Goal: Contribute content: Contribute content

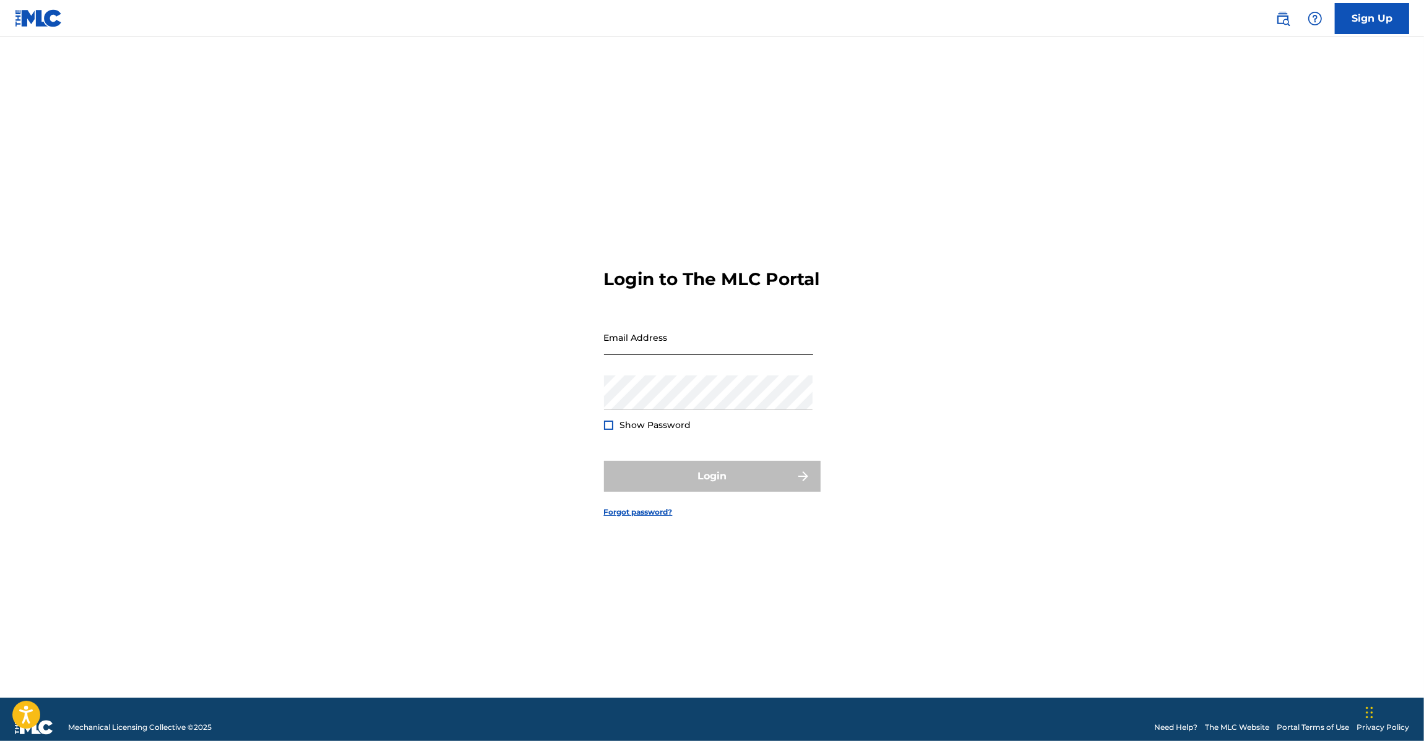
click at [672, 355] on input "Email Address" at bounding box center [708, 337] width 209 height 35
type input "[EMAIL_ADDRESS][DOMAIN_NAME]"
click at [727, 486] on button "Login" at bounding box center [712, 476] width 217 height 31
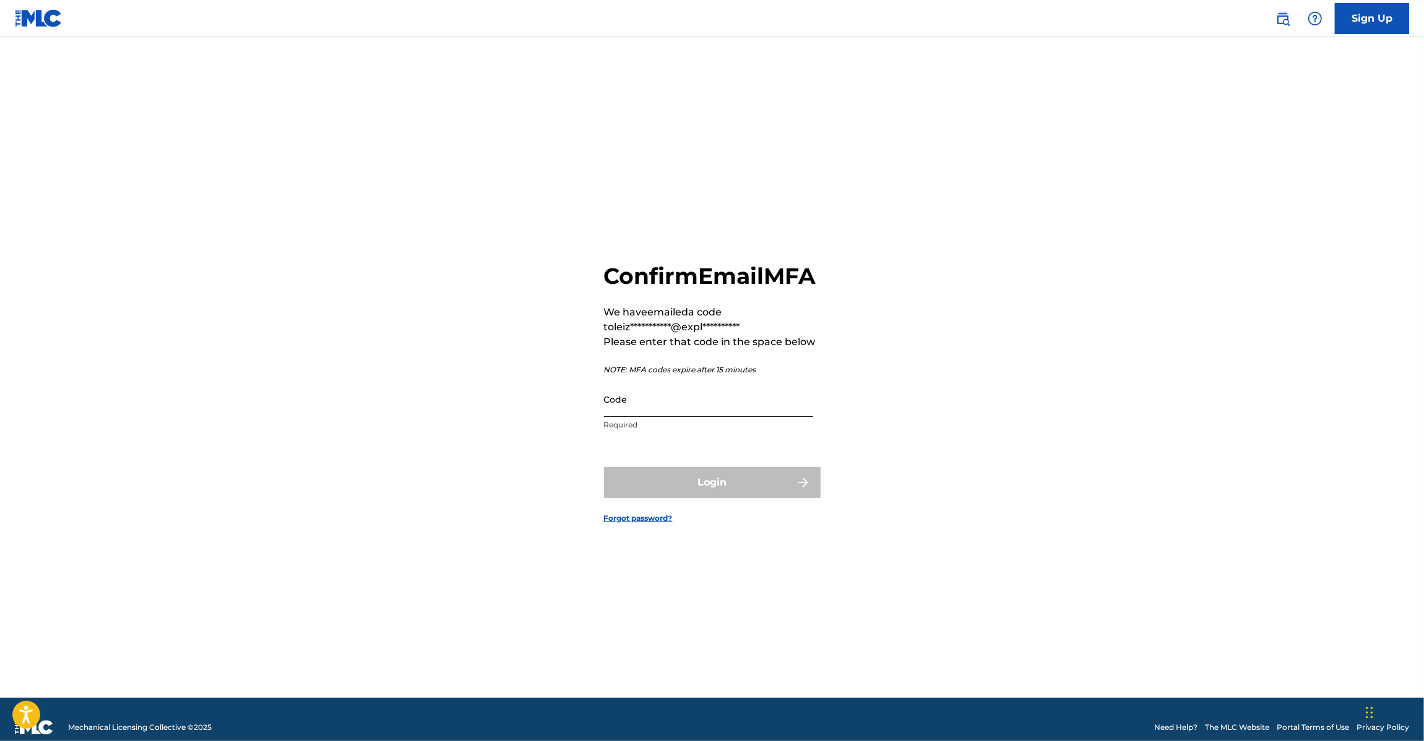
click at [675, 417] on input "Code" at bounding box center [708, 399] width 209 height 35
paste input "043206"
type input "043206"
click at [676, 475] on form "**********" at bounding box center [712, 383] width 217 height 630
click at [671, 495] on button "Login" at bounding box center [712, 482] width 217 height 31
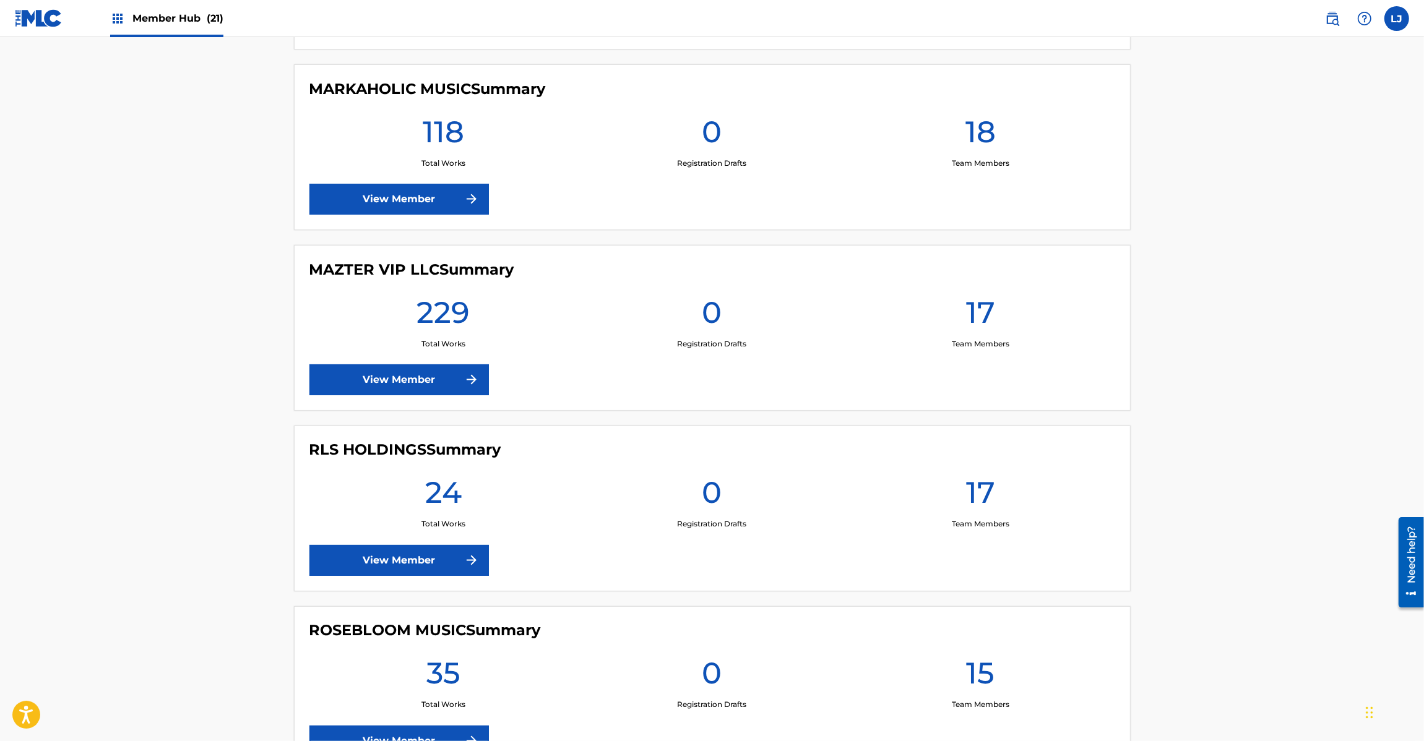
scroll to position [1856, 0]
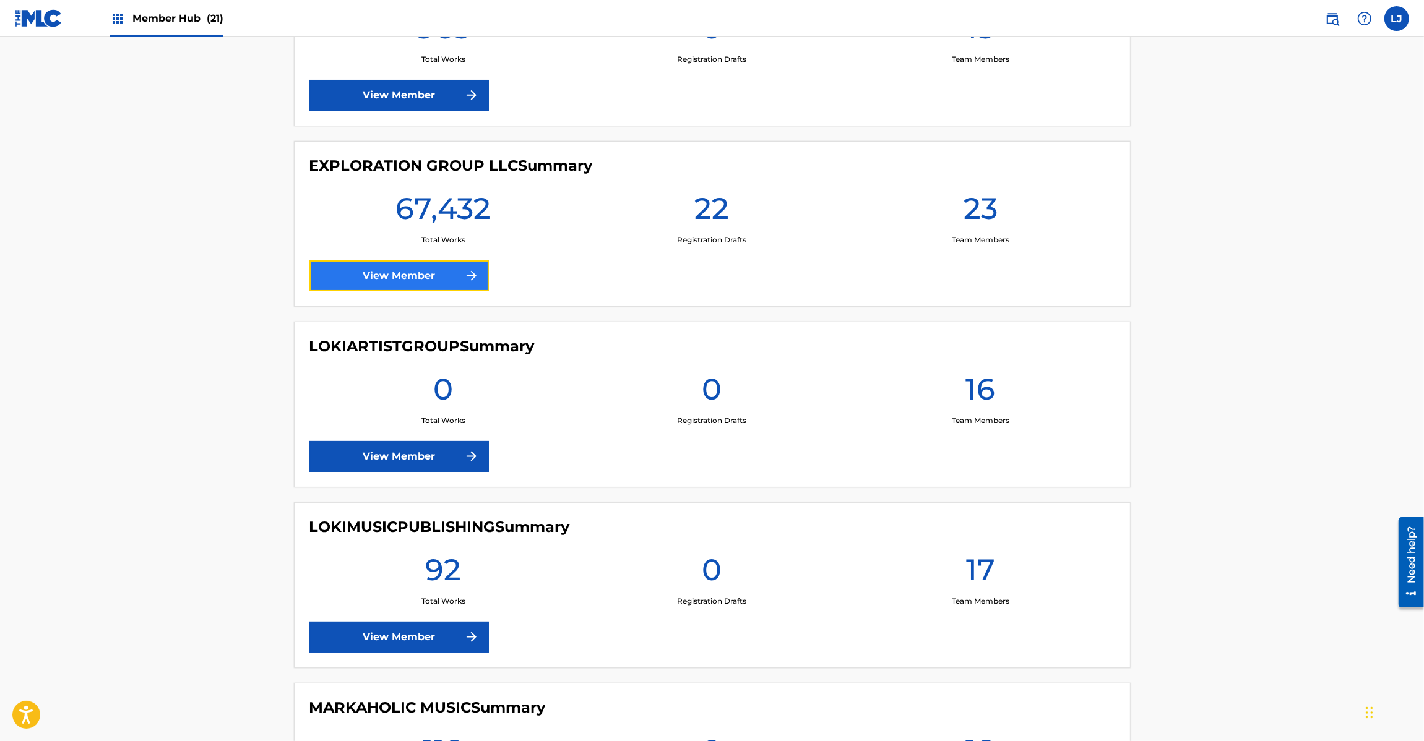
click at [362, 273] on link "View Member" at bounding box center [398, 275] width 179 height 31
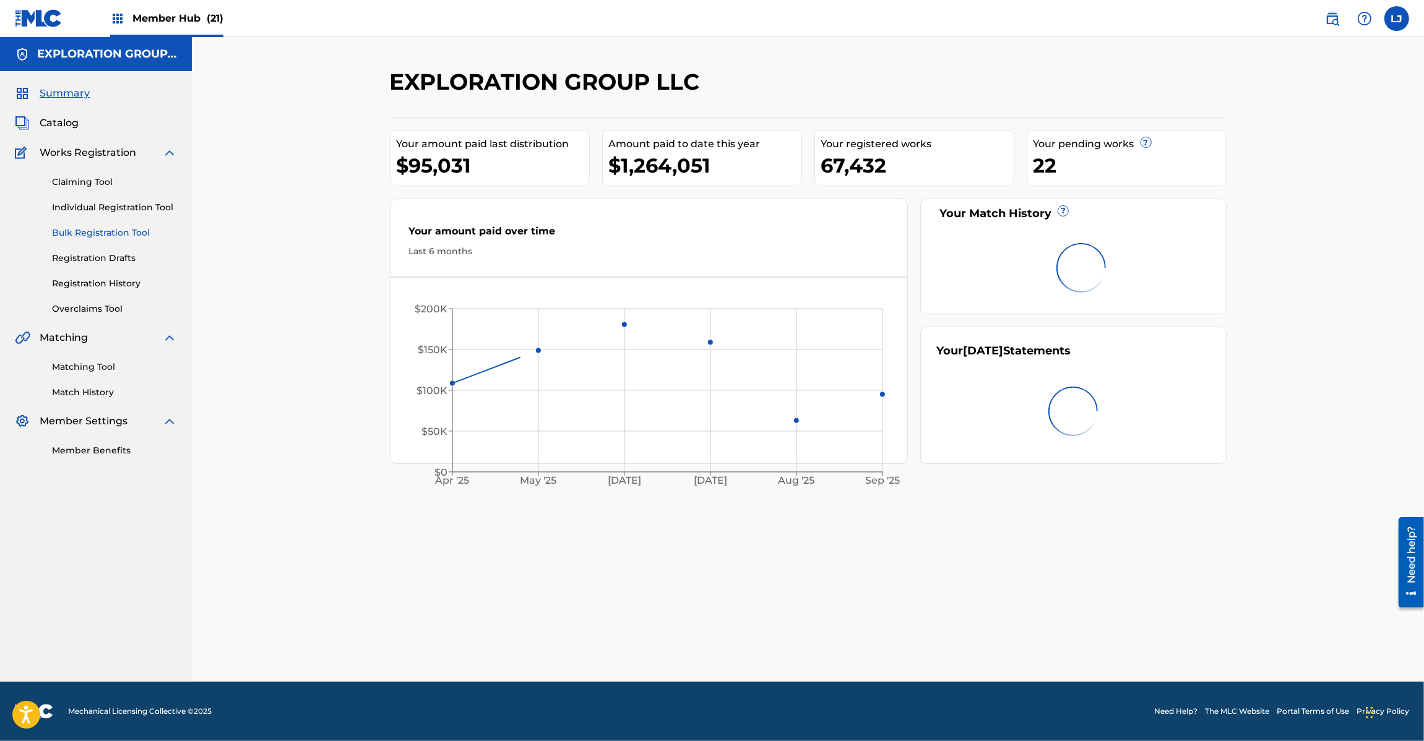
click at [87, 227] on link "Bulk Registration Tool" at bounding box center [114, 232] width 125 height 13
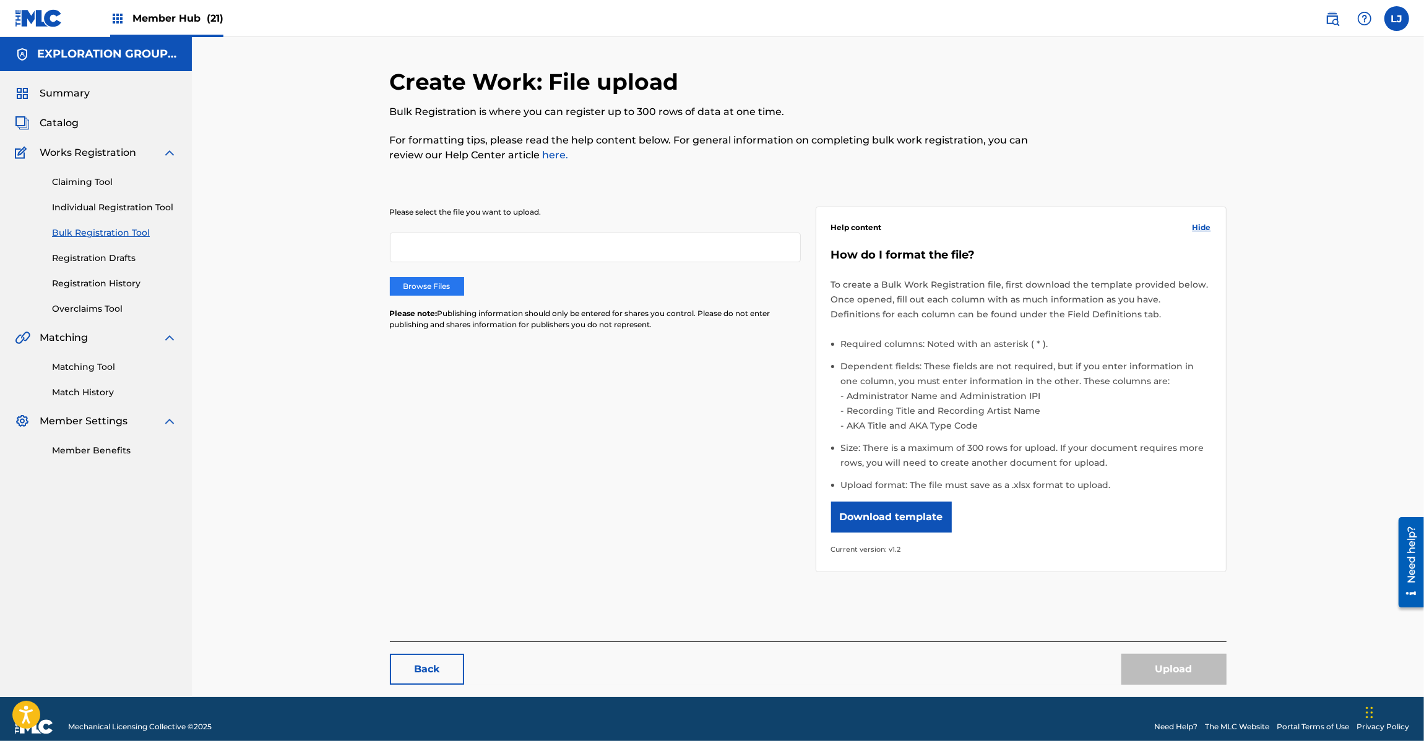
drag, startPoint x: 464, startPoint y: 293, endPoint x: 452, endPoint y: 293, distance: 11.8
click at [464, 293] on div "Browse Files" at bounding box center [595, 286] width 411 height 19
click at [452, 293] on label "Browse Files" at bounding box center [427, 286] width 74 height 19
click at [0, 0] on input "Browse Files" at bounding box center [0, 0] width 0 height 0
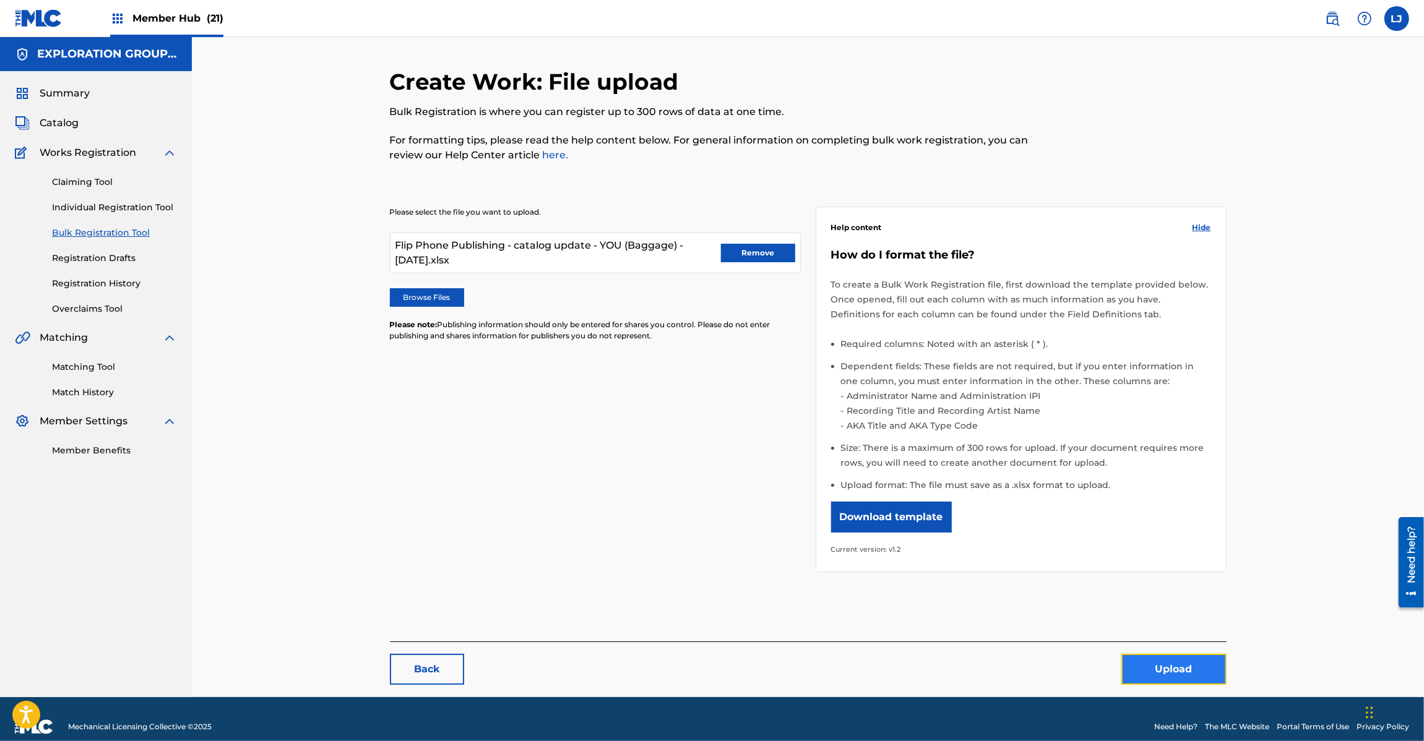
click at [1145, 674] on button "Upload" at bounding box center [1173, 669] width 105 height 31
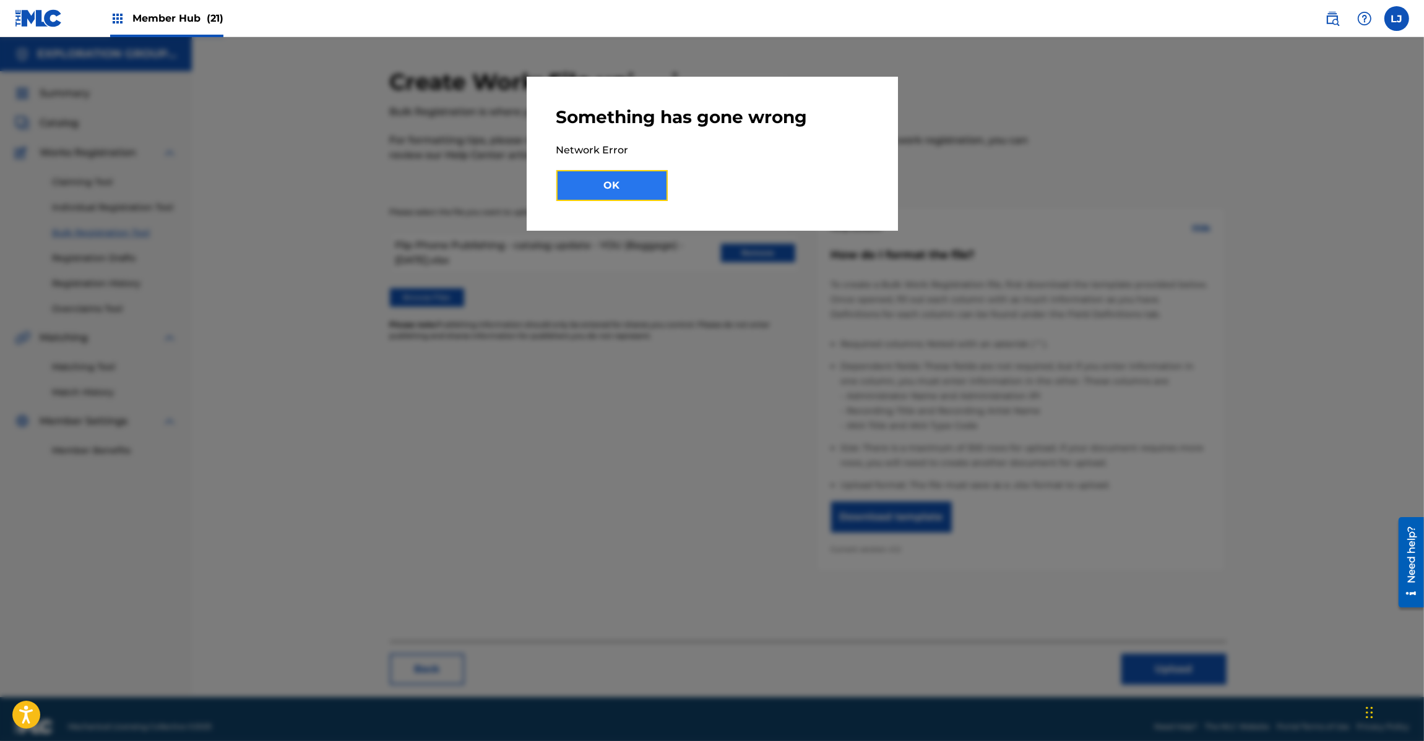
click at [606, 176] on button "OK" at bounding box center [611, 185] width 111 height 31
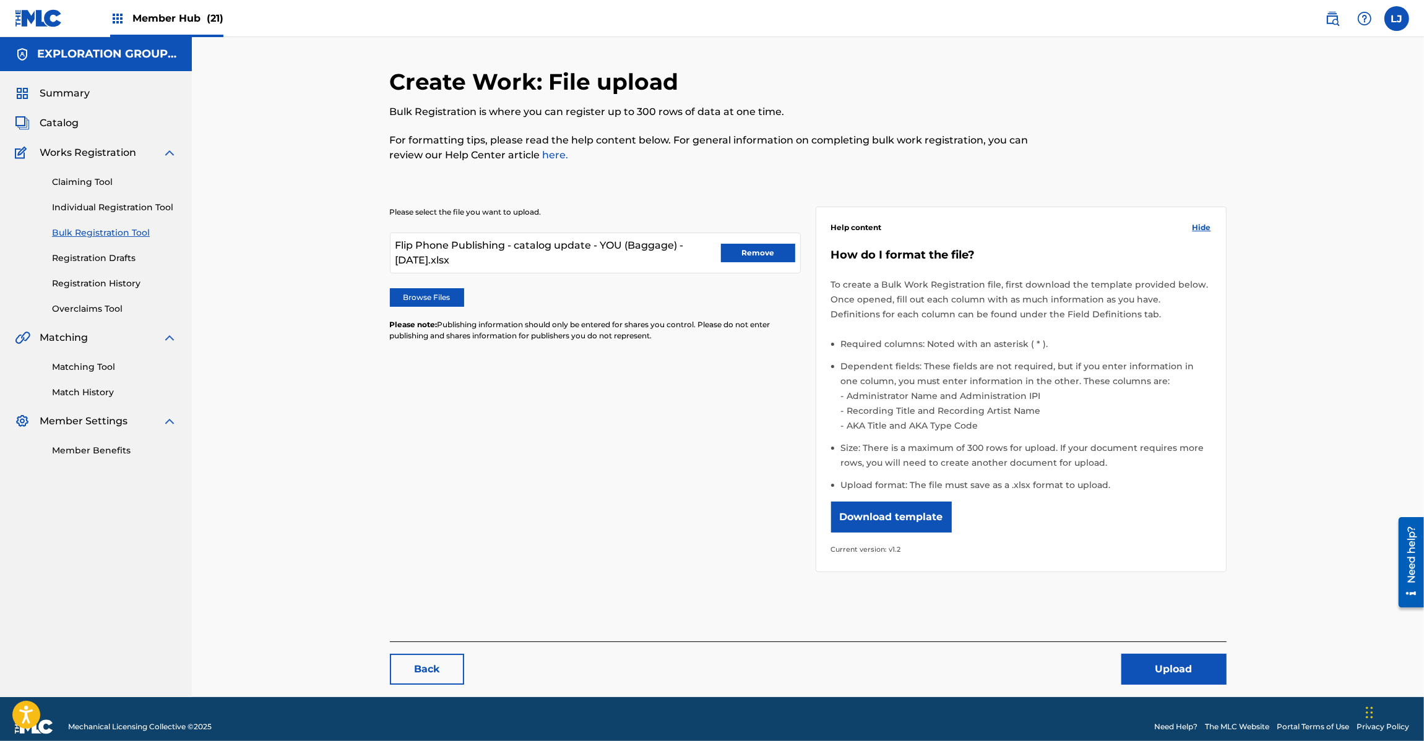
click at [32, 9] on img at bounding box center [39, 18] width 48 height 18
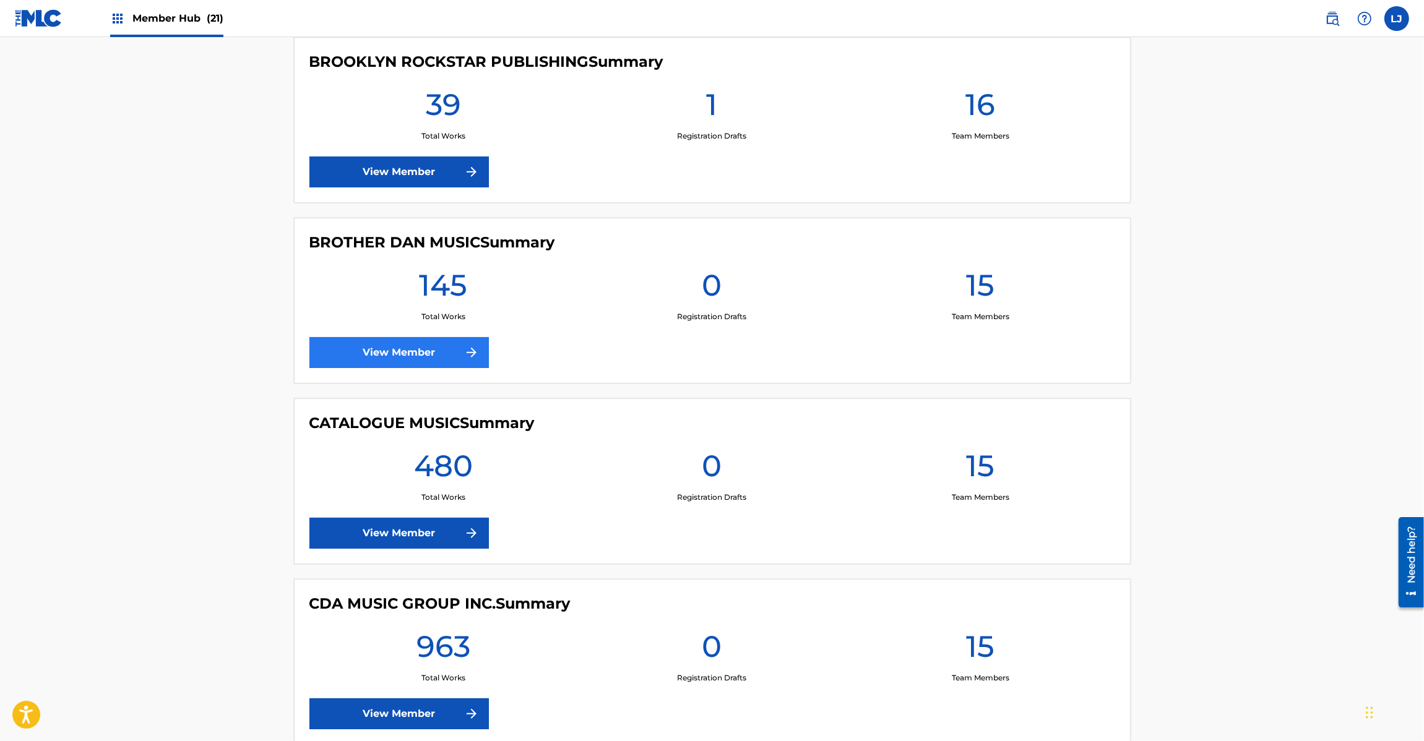
scroll to position [1856, 0]
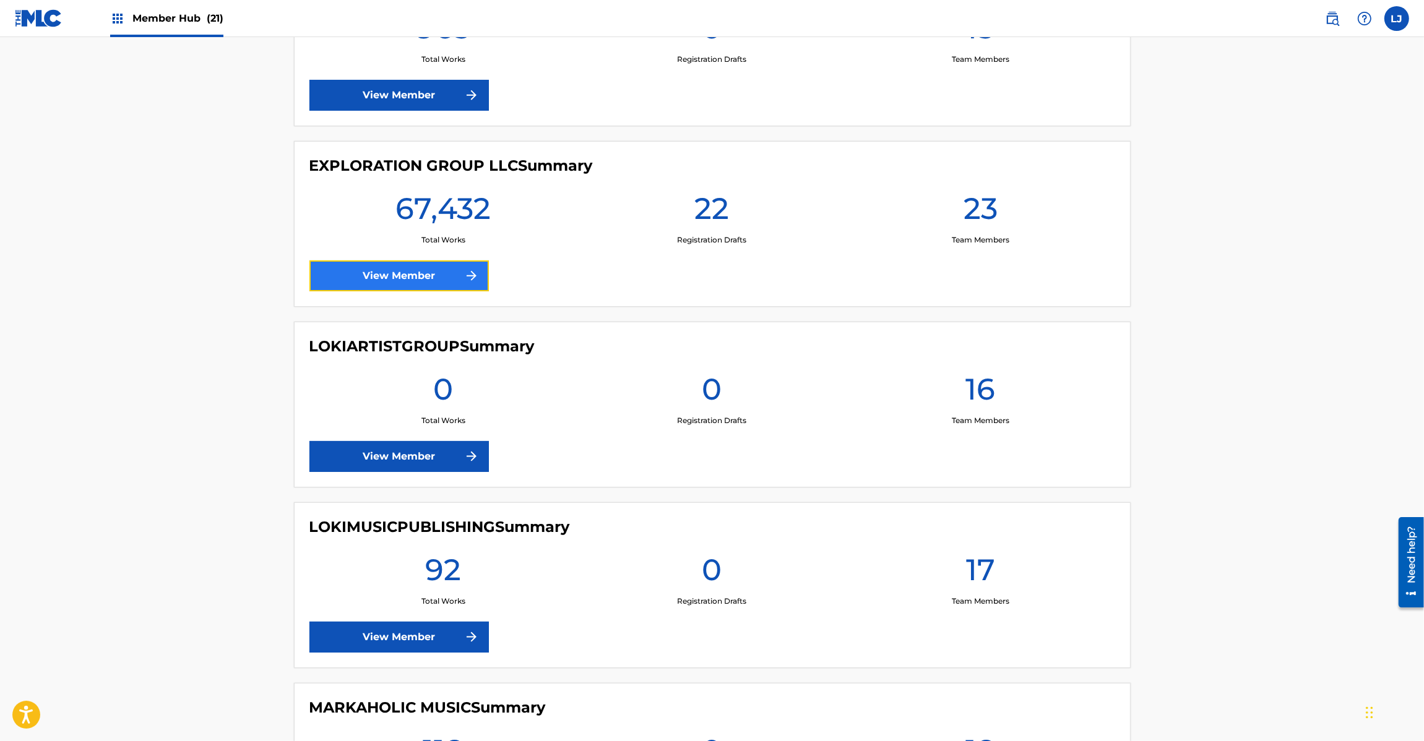
click at [363, 264] on link "View Member" at bounding box center [398, 275] width 179 height 31
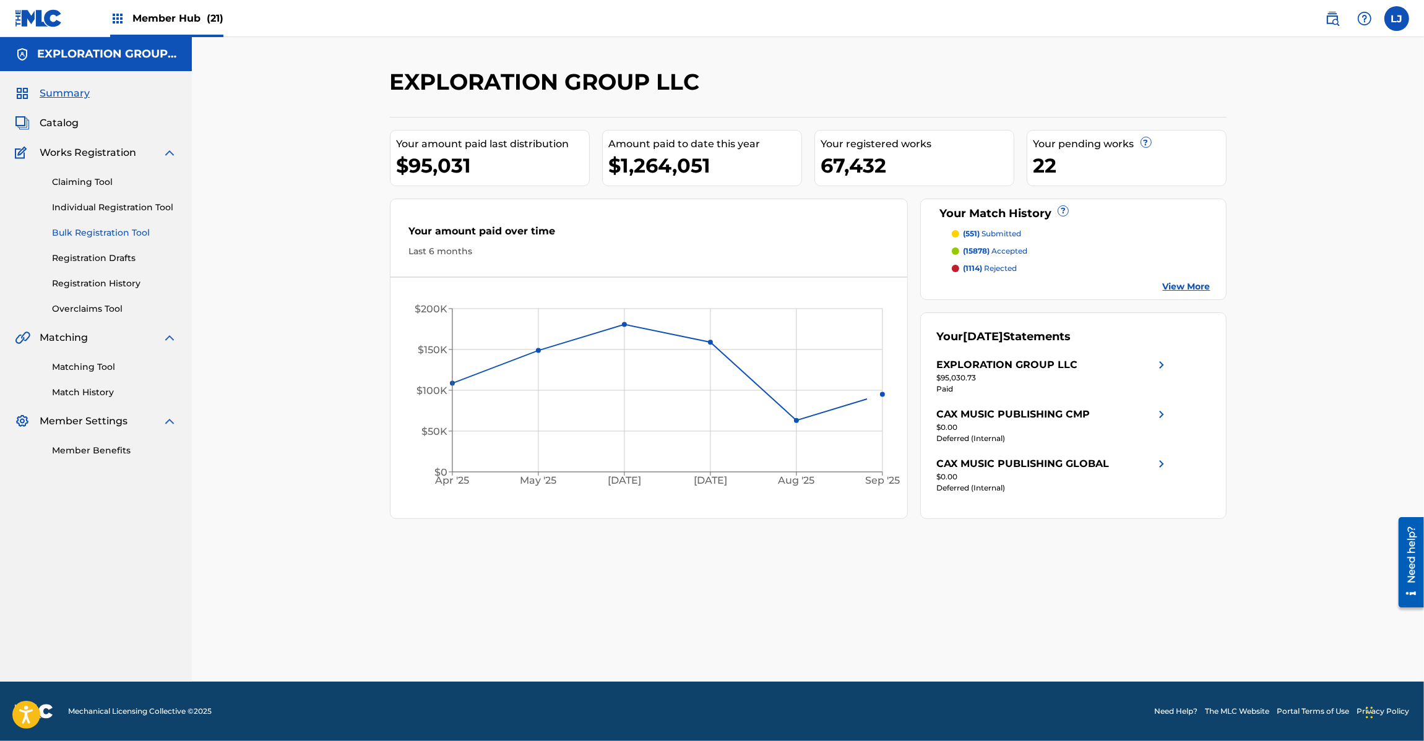
click at [72, 239] on link "Bulk Registration Tool" at bounding box center [114, 232] width 125 height 13
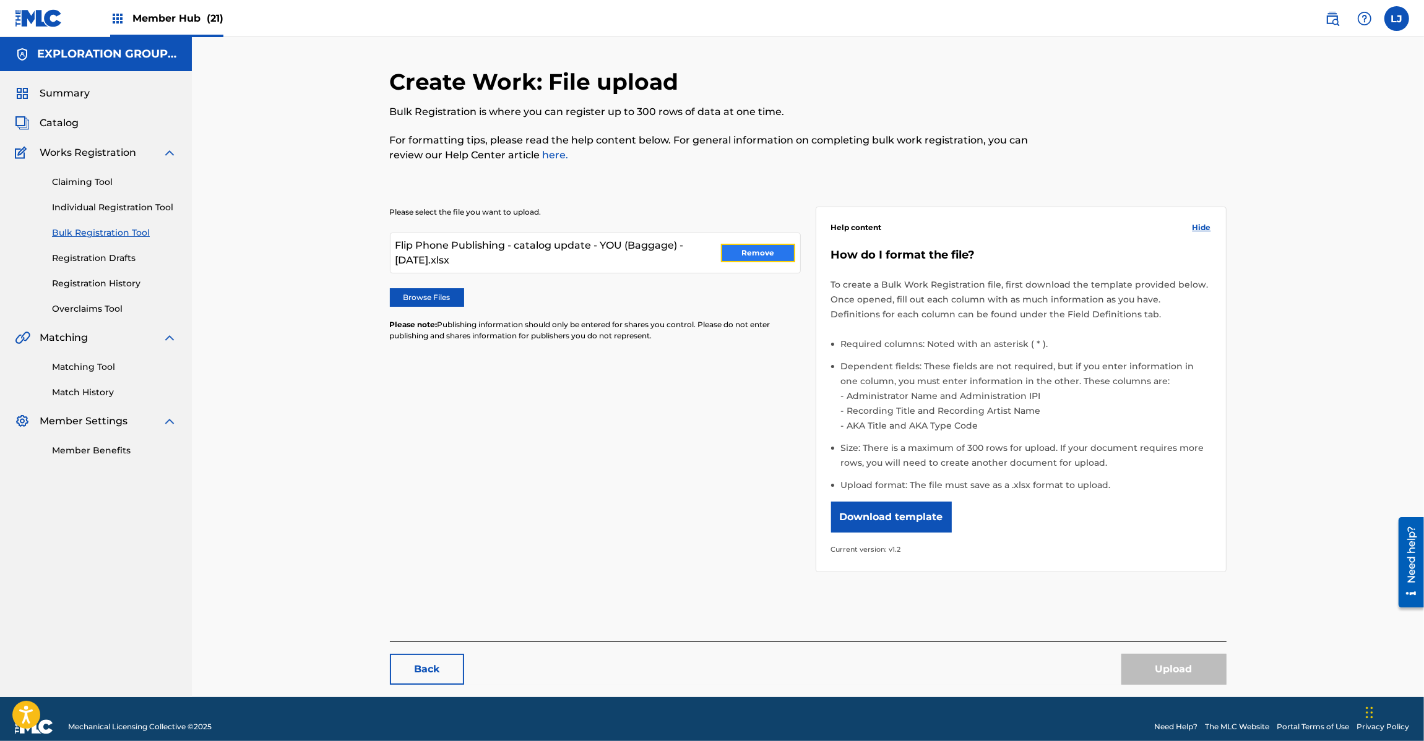
click at [755, 254] on button "Remove" at bounding box center [758, 253] width 74 height 19
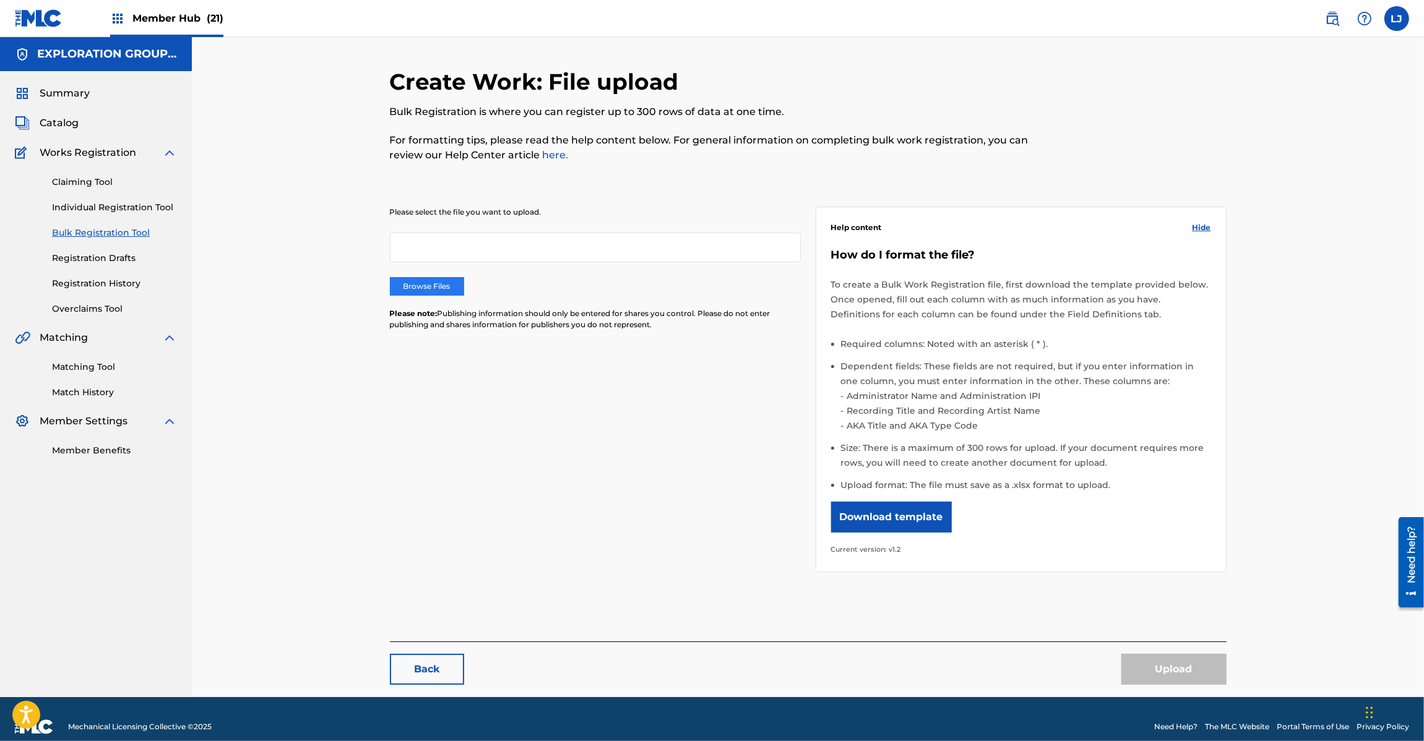
click at [429, 282] on label "Browse Files" at bounding box center [427, 286] width 74 height 19
click at [0, 0] on input "Browse Files" at bounding box center [0, 0] width 0 height 0
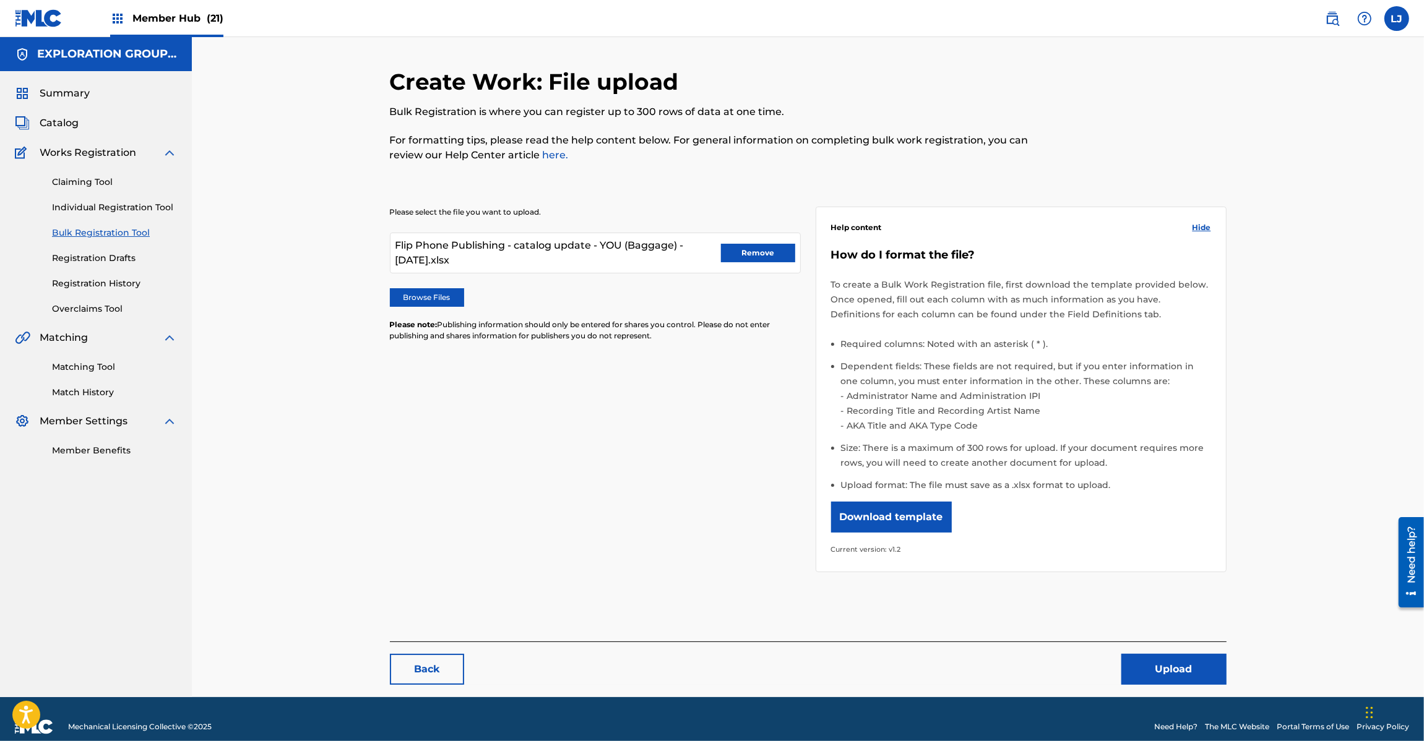
click at [449, 166] on div "Create Work: File upload Bulk Registration is where you can register up to 300 …" at bounding box center [712, 122] width 644 height 109
click at [1168, 668] on button "Upload" at bounding box center [1173, 669] width 105 height 31
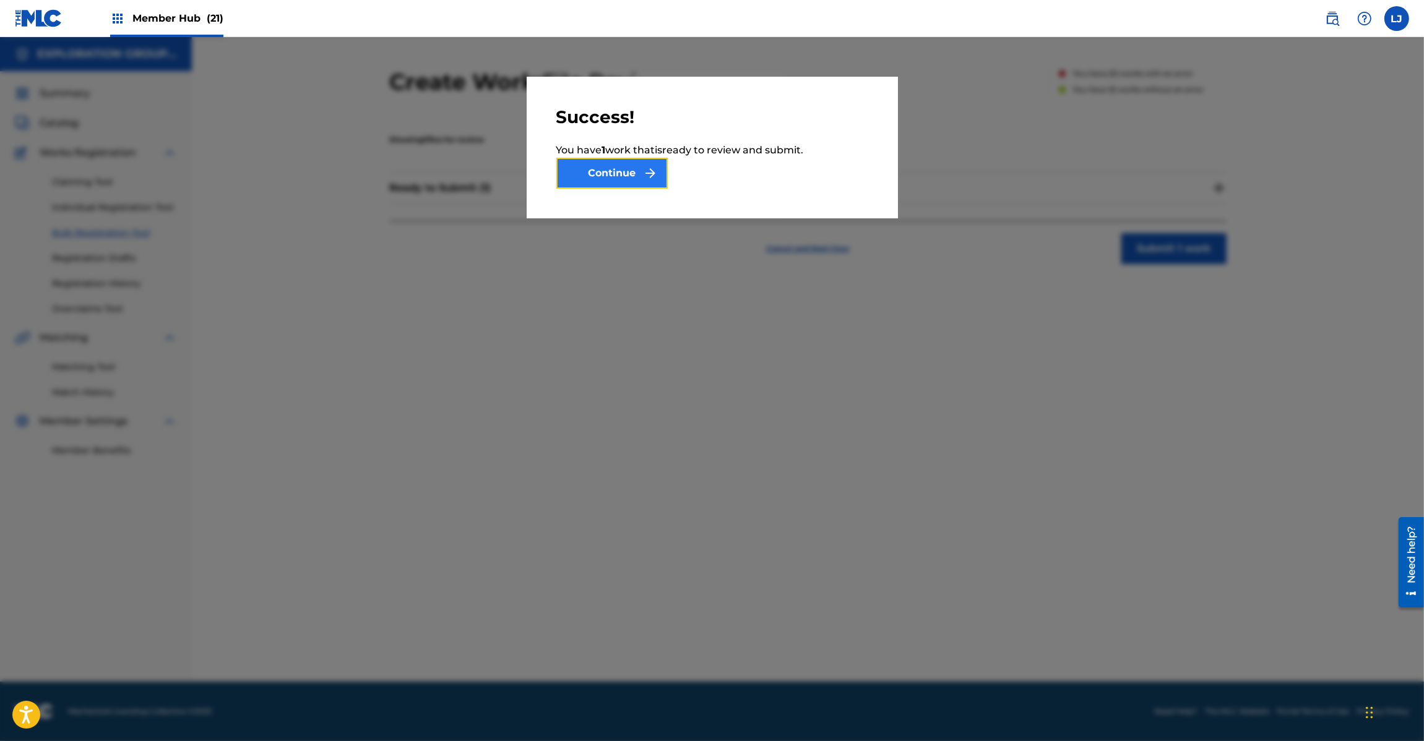
click at [622, 167] on button "Continue" at bounding box center [611, 173] width 111 height 31
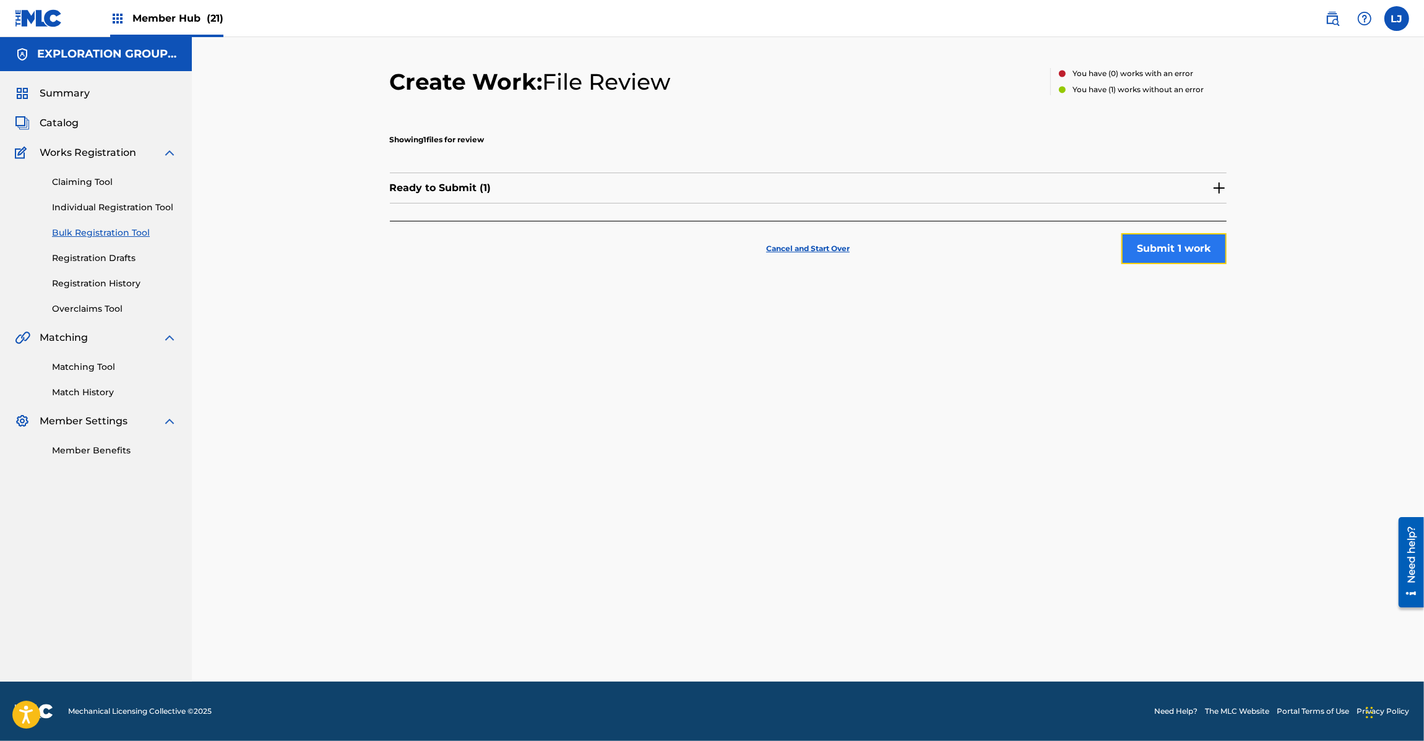
click at [1176, 249] on button "Submit 1 work" at bounding box center [1173, 248] width 105 height 31
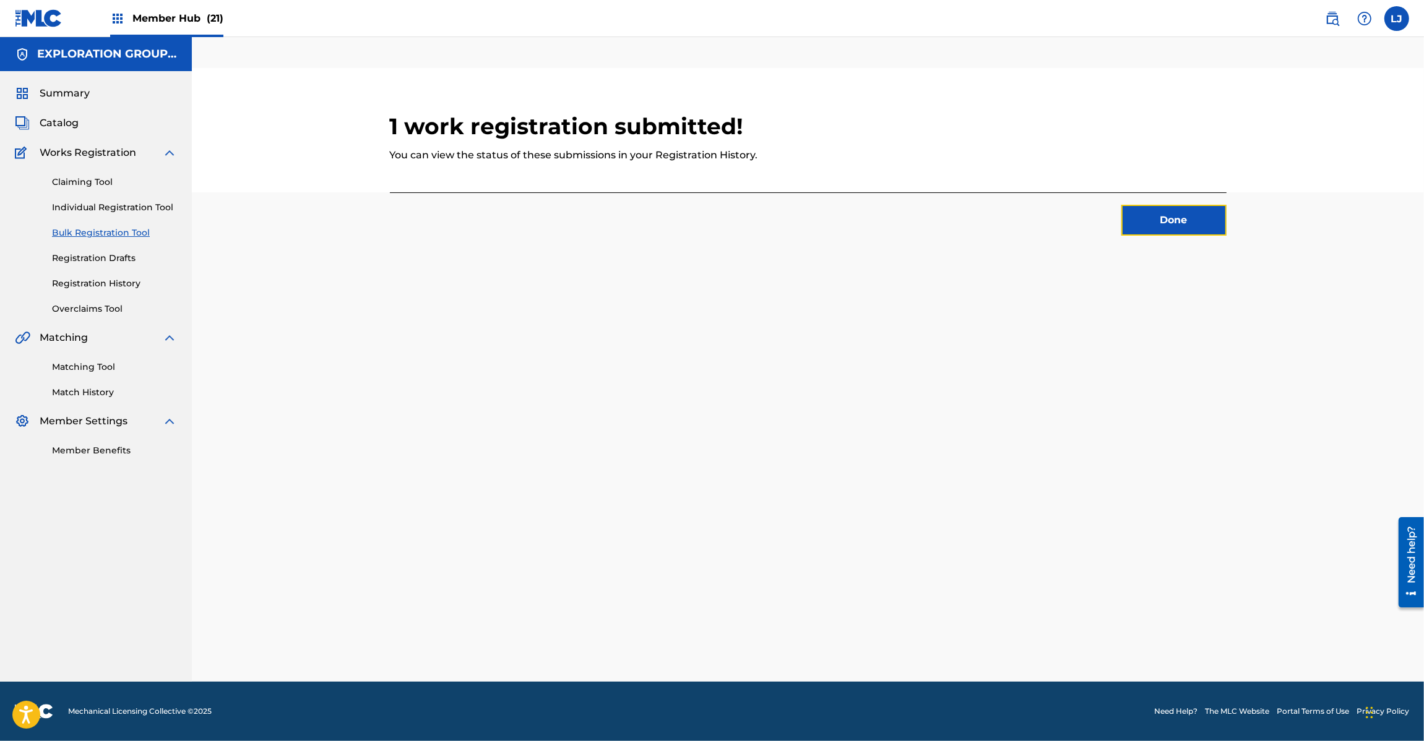
click at [1155, 205] on button "Done" at bounding box center [1173, 220] width 105 height 31
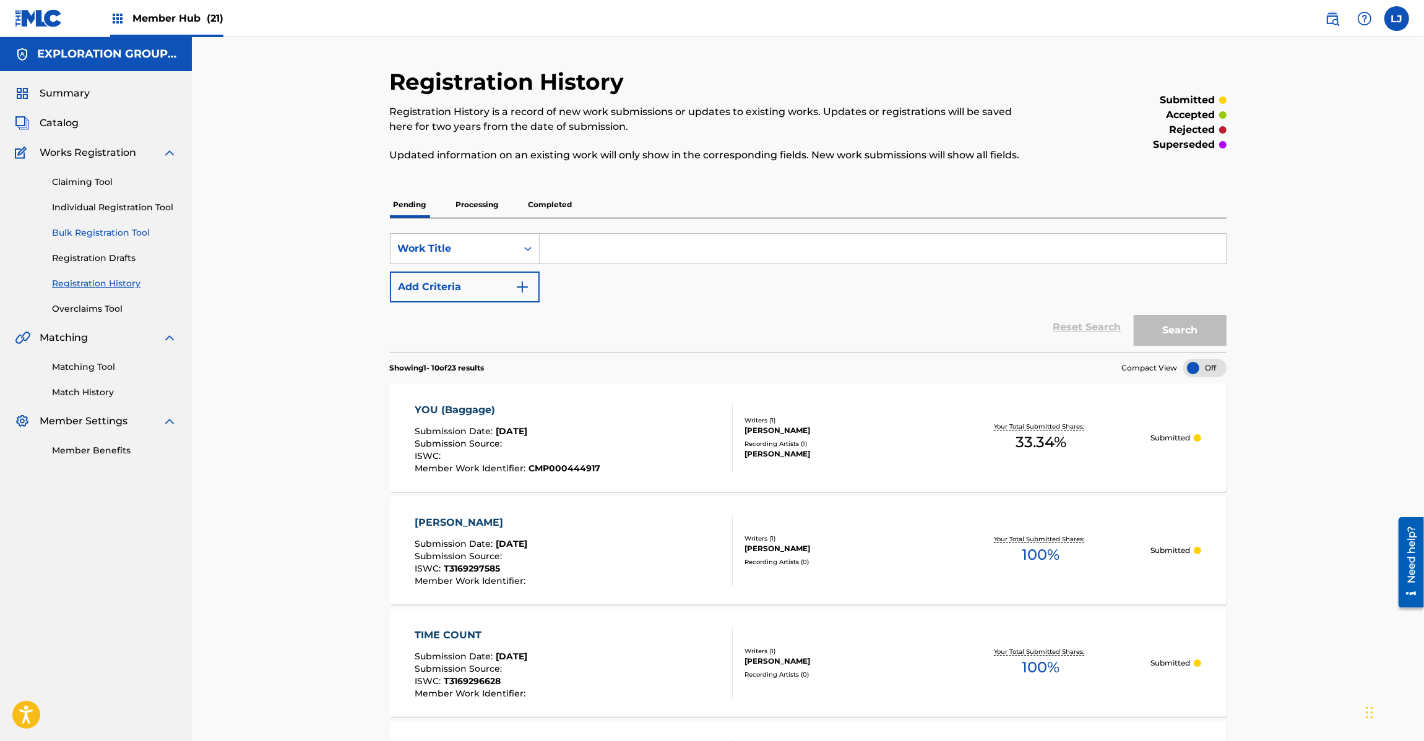
click at [91, 238] on link "Bulk Registration Tool" at bounding box center [114, 232] width 125 height 13
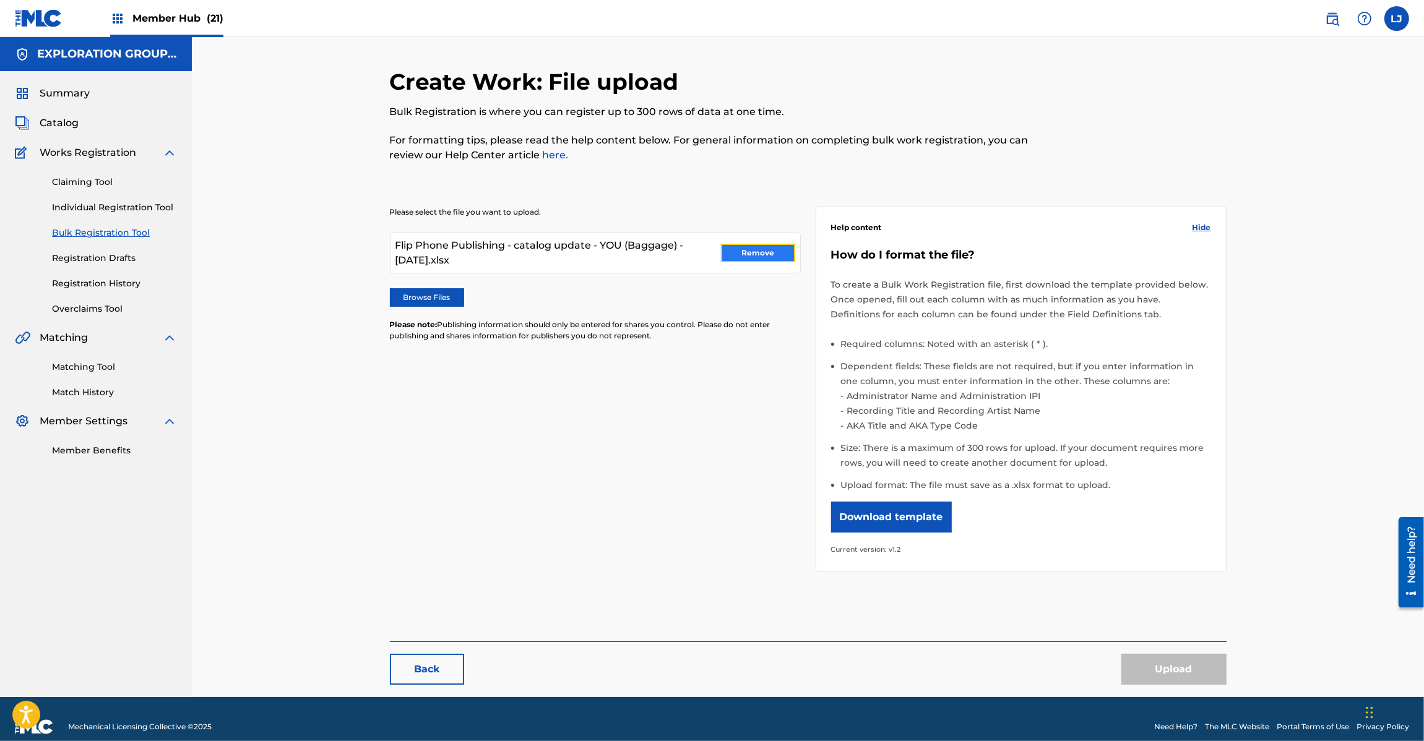
click at [758, 248] on button "Remove" at bounding box center [758, 253] width 74 height 19
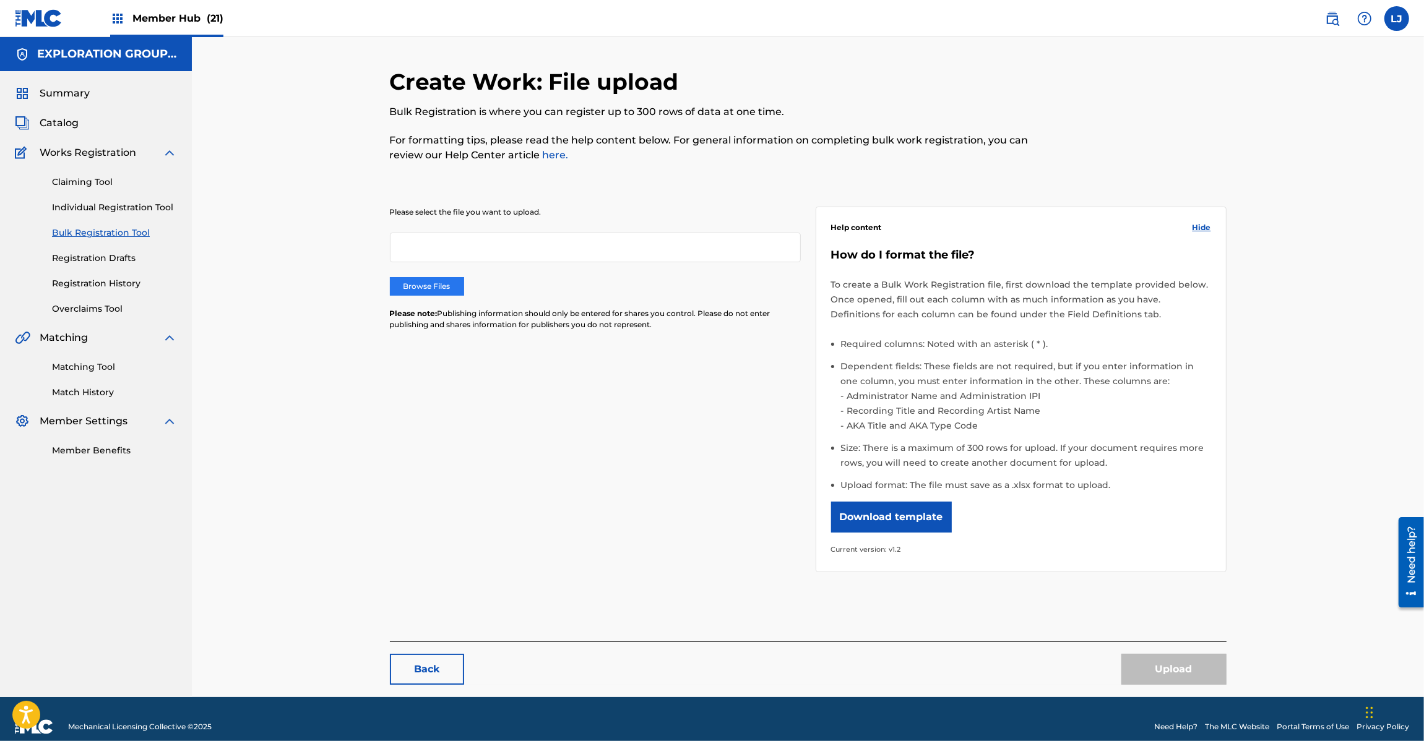
click at [427, 286] on label "Browse Files" at bounding box center [427, 286] width 74 height 19
click at [0, 0] on input "Browse Files" at bounding box center [0, 0] width 0 height 0
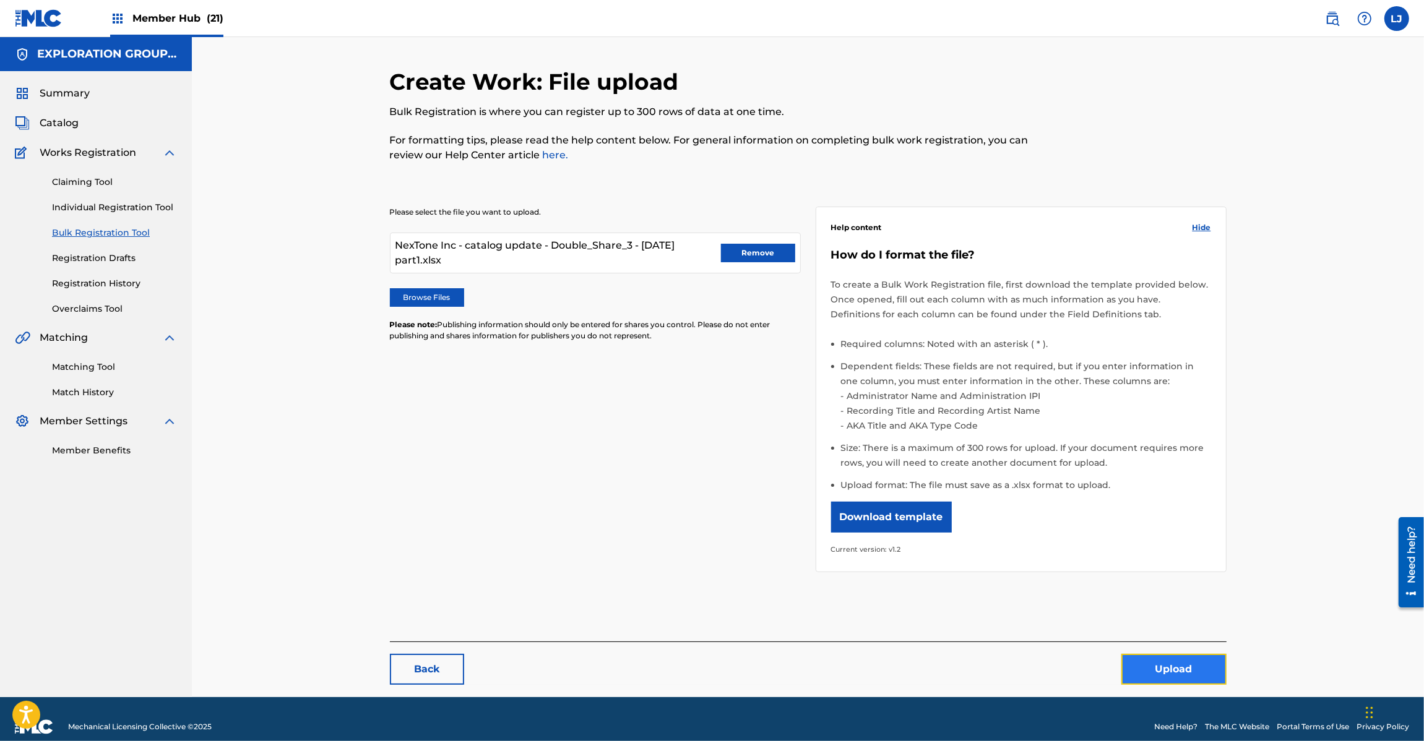
click at [1142, 669] on button "Upload" at bounding box center [1173, 669] width 105 height 31
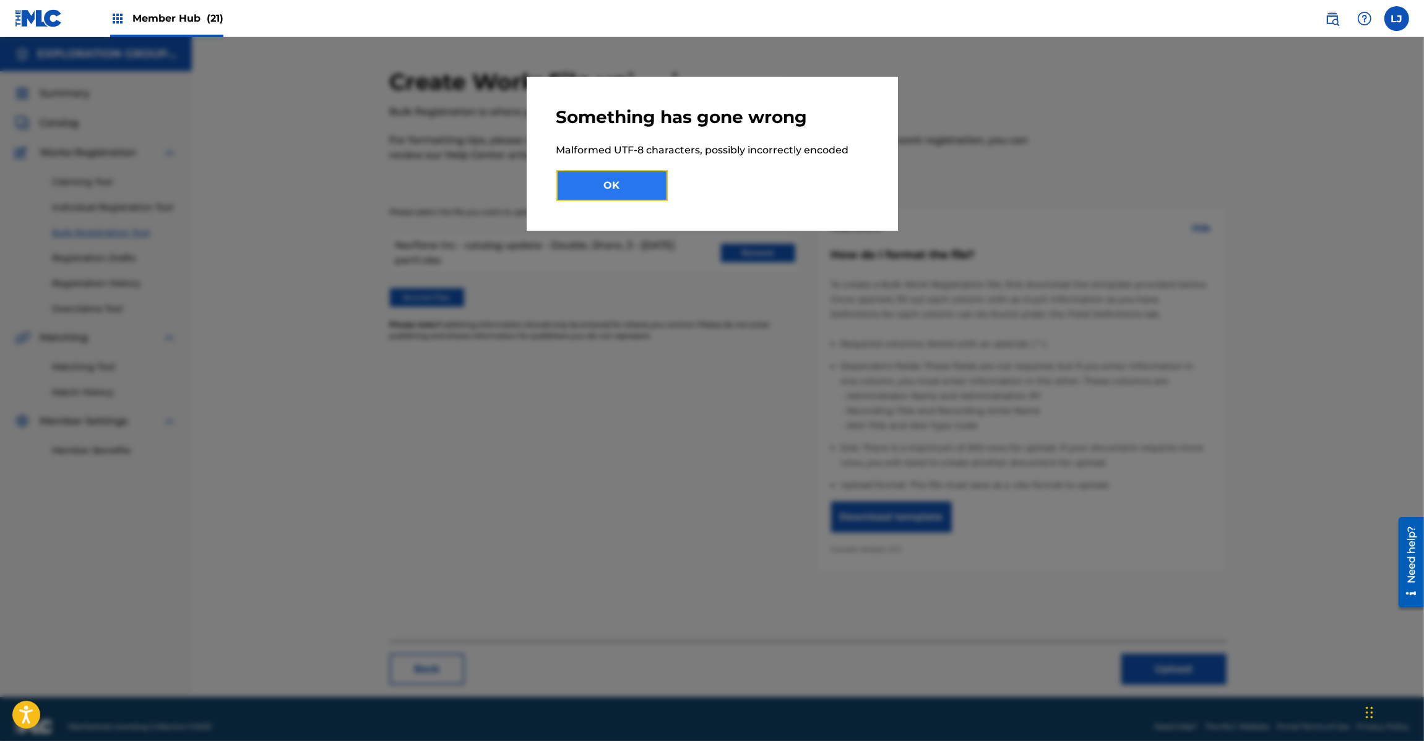
click at [653, 190] on button "OK" at bounding box center [611, 185] width 111 height 31
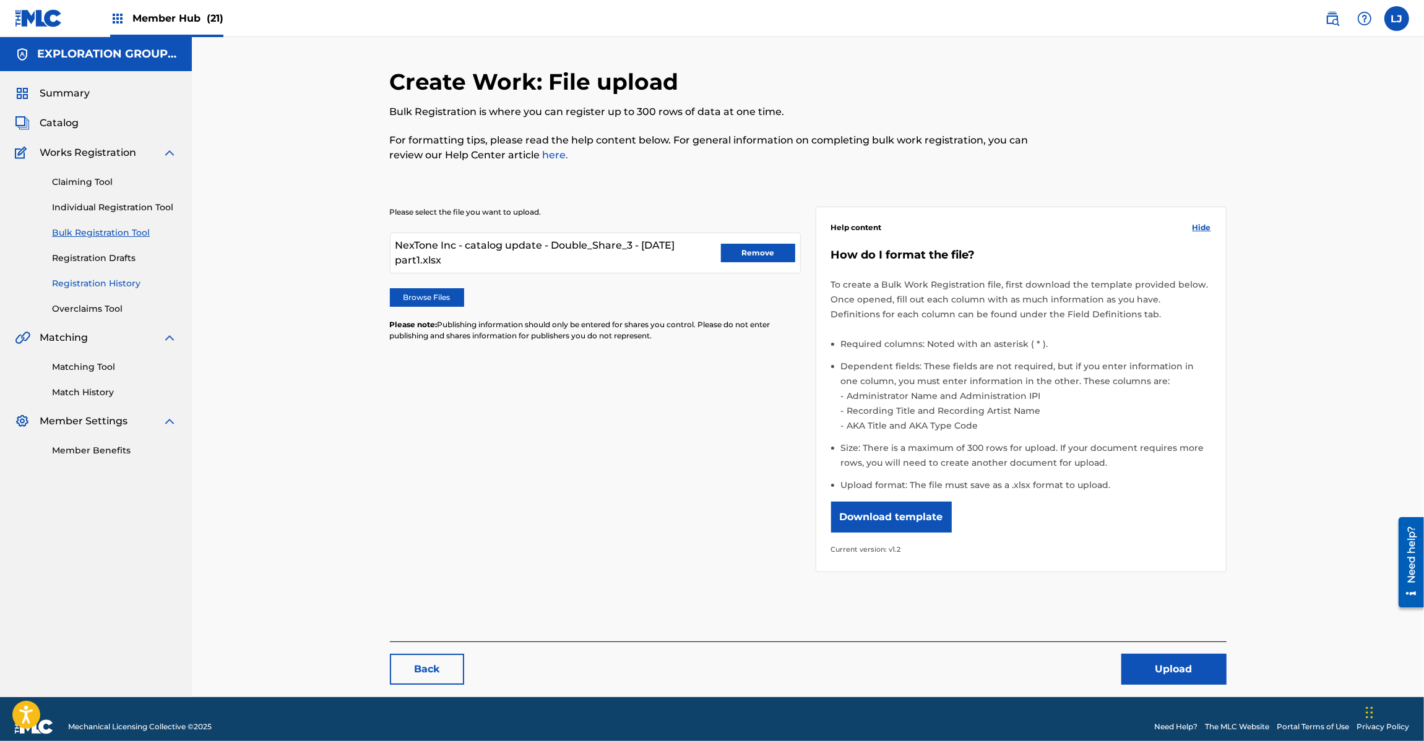
click at [78, 285] on link "Registration History" at bounding box center [114, 283] width 125 height 13
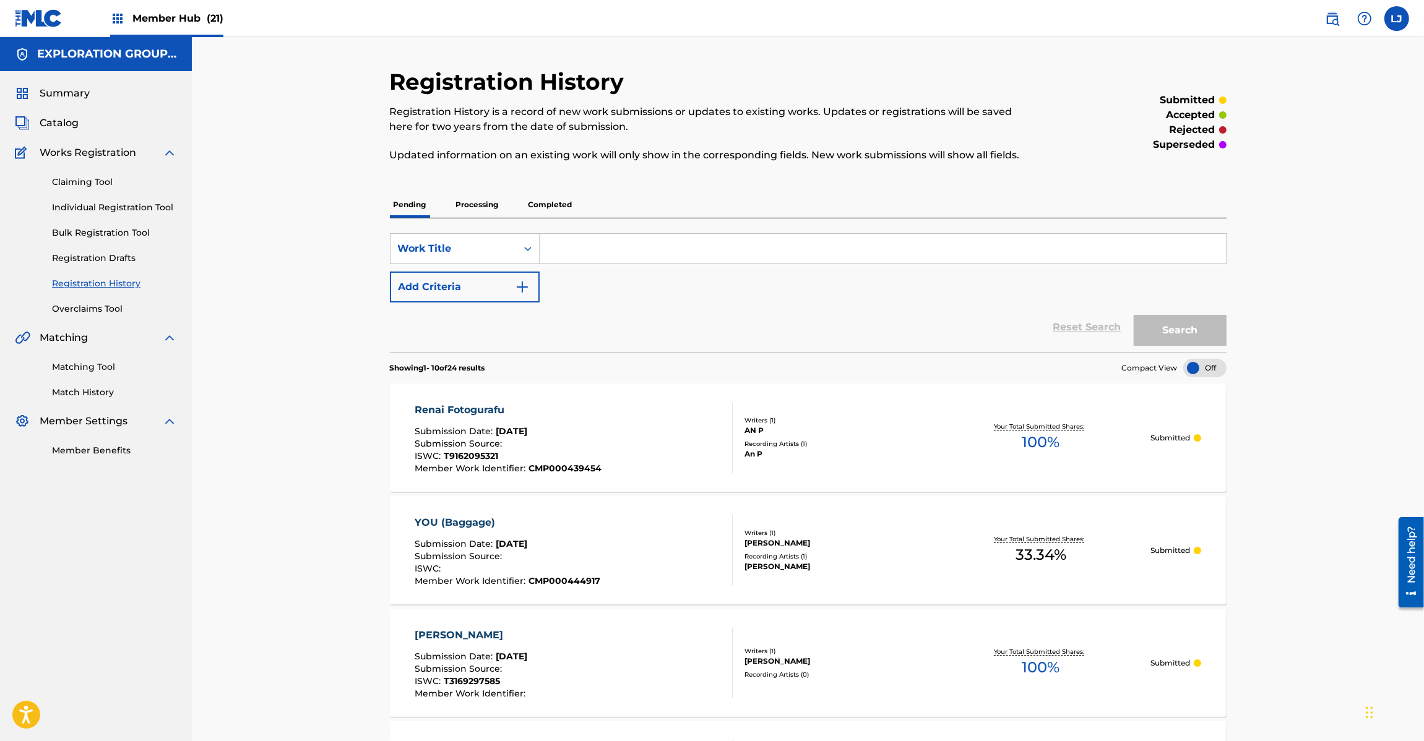
click at [613, 403] on div "Renai Fotogurafu Submission Date : [DATE] Submission Source : ISWC : T916209532…" at bounding box center [574, 438] width 318 height 71
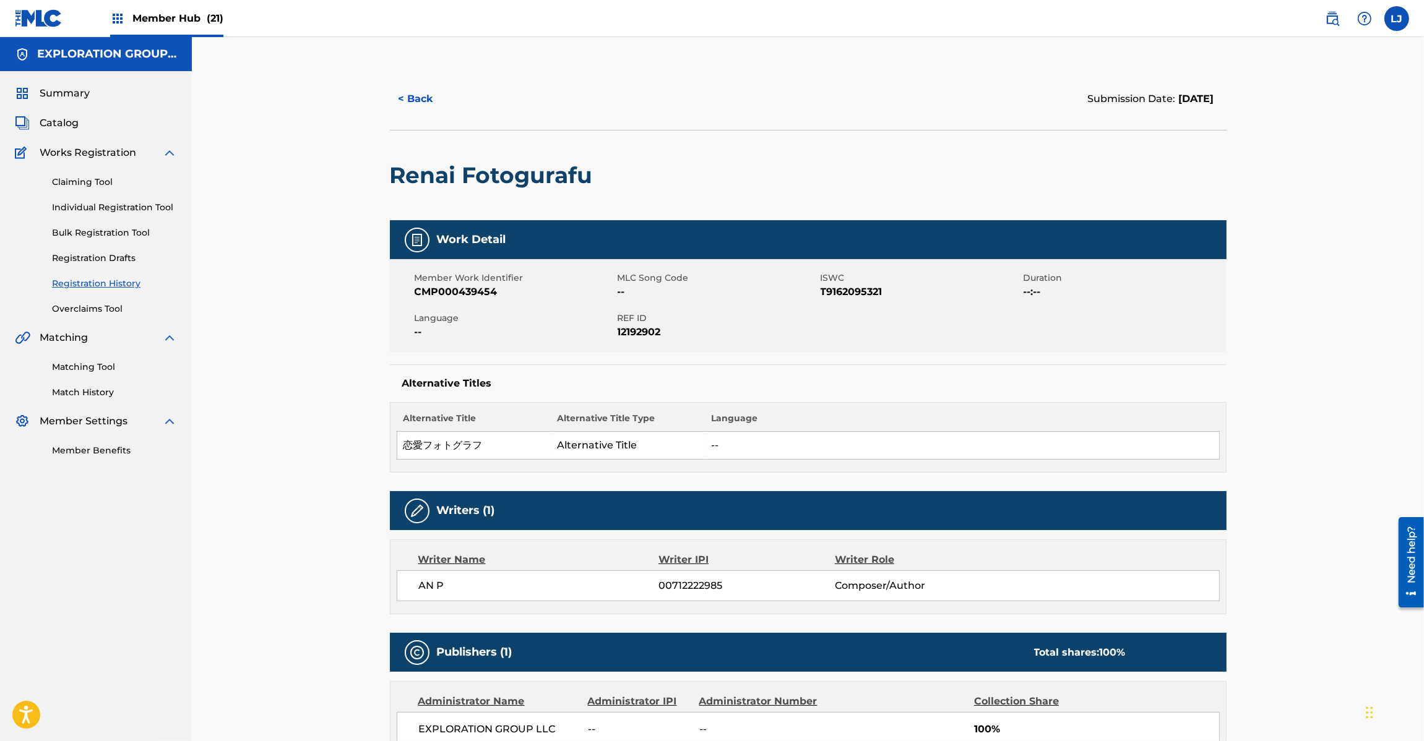
click at [93, 280] on link "Registration History" at bounding box center [114, 283] width 125 height 13
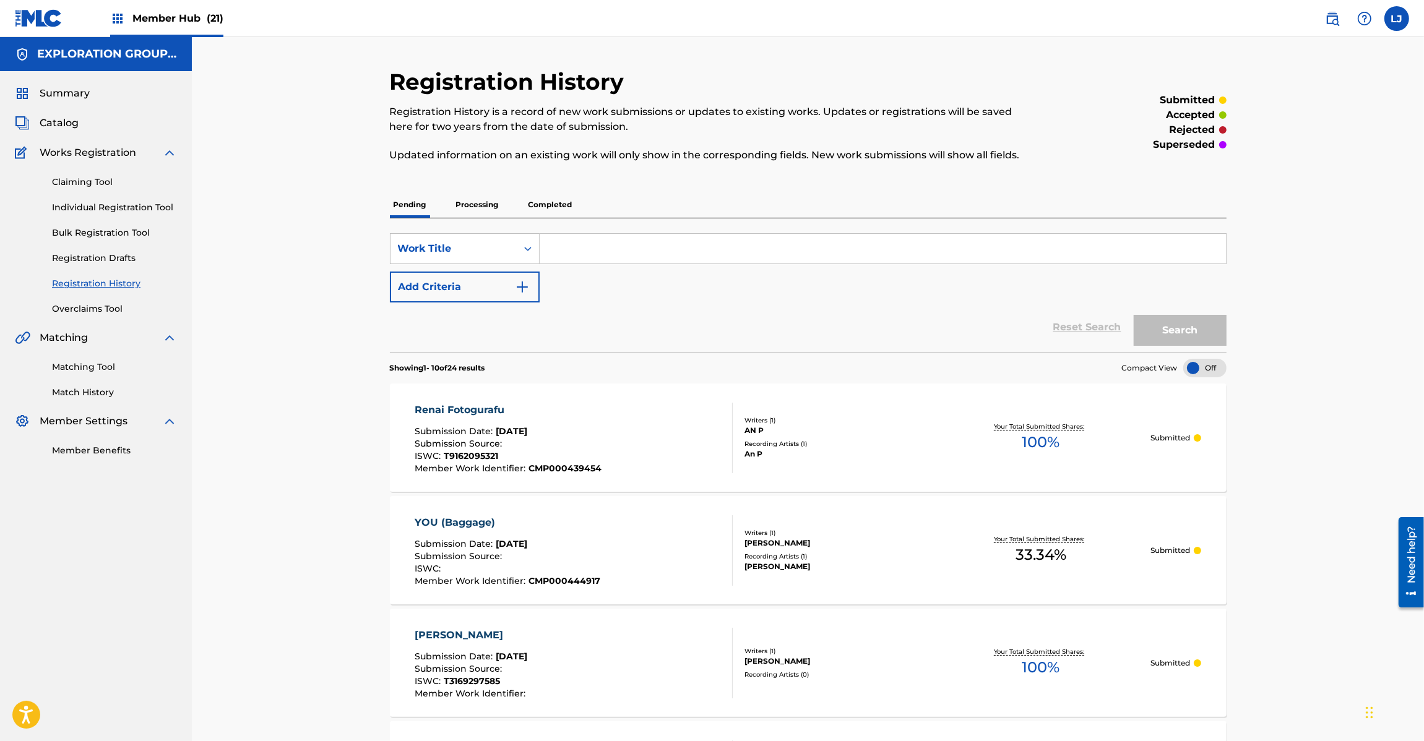
click at [658, 565] on div "YOU (Baggage) Submission Date : [DATE] Submission Source : ISWC : Member Work I…" at bounding box center [574, 550] width 318 height 71
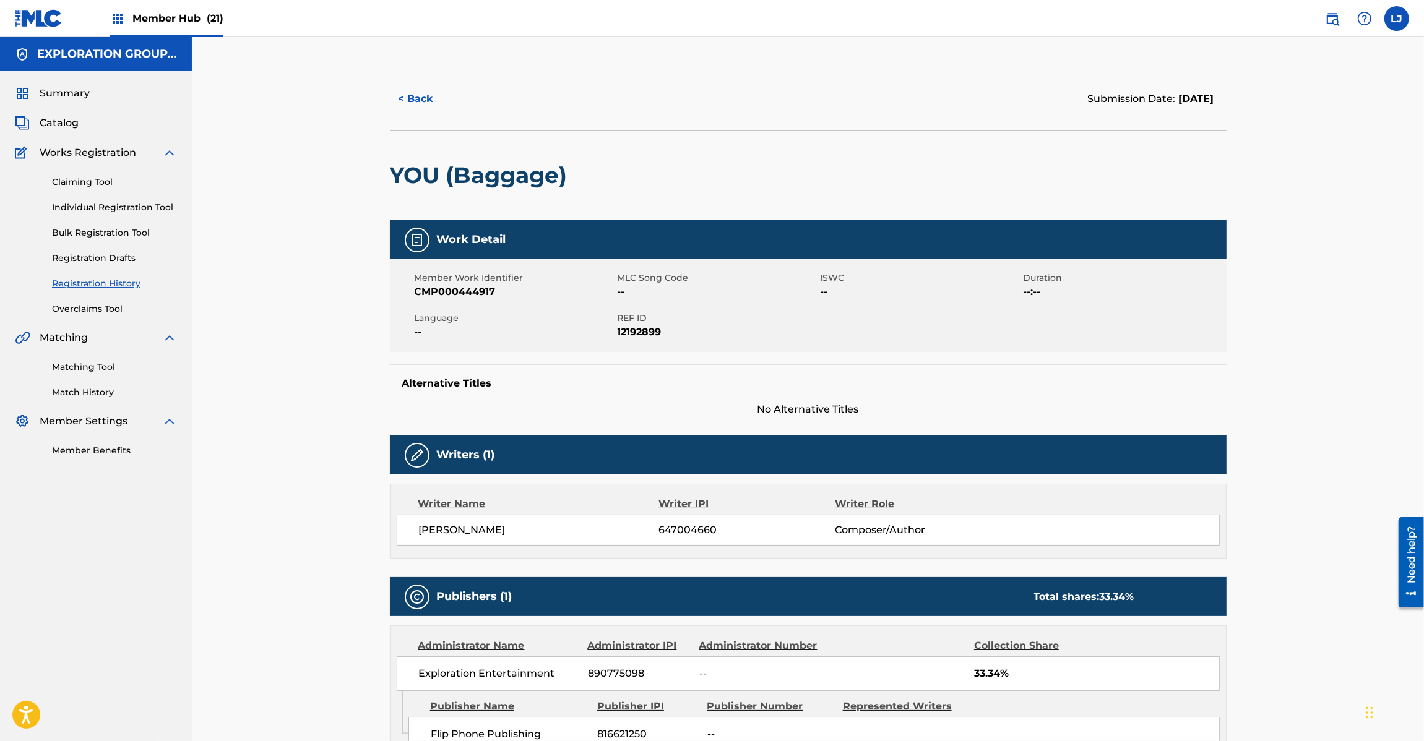
click at [652, 322] on span "REF ID" at bounding box center [717, 318] width 200 height 13
drag, startPoint x: 674, startPoint y: 333, endPoint x: 595, endPoint y: 314, distance: 81.3
click at [595, 314] on div "Member Work Identifier CMP000444917 MLC Song Code -- ISWC -- Duration --:-- Lan…" at bounding box center [808, 305] width 837 height 93
click at [640, 317] on span "REF ID" at bounding box center [717, 318] width 200 height 13
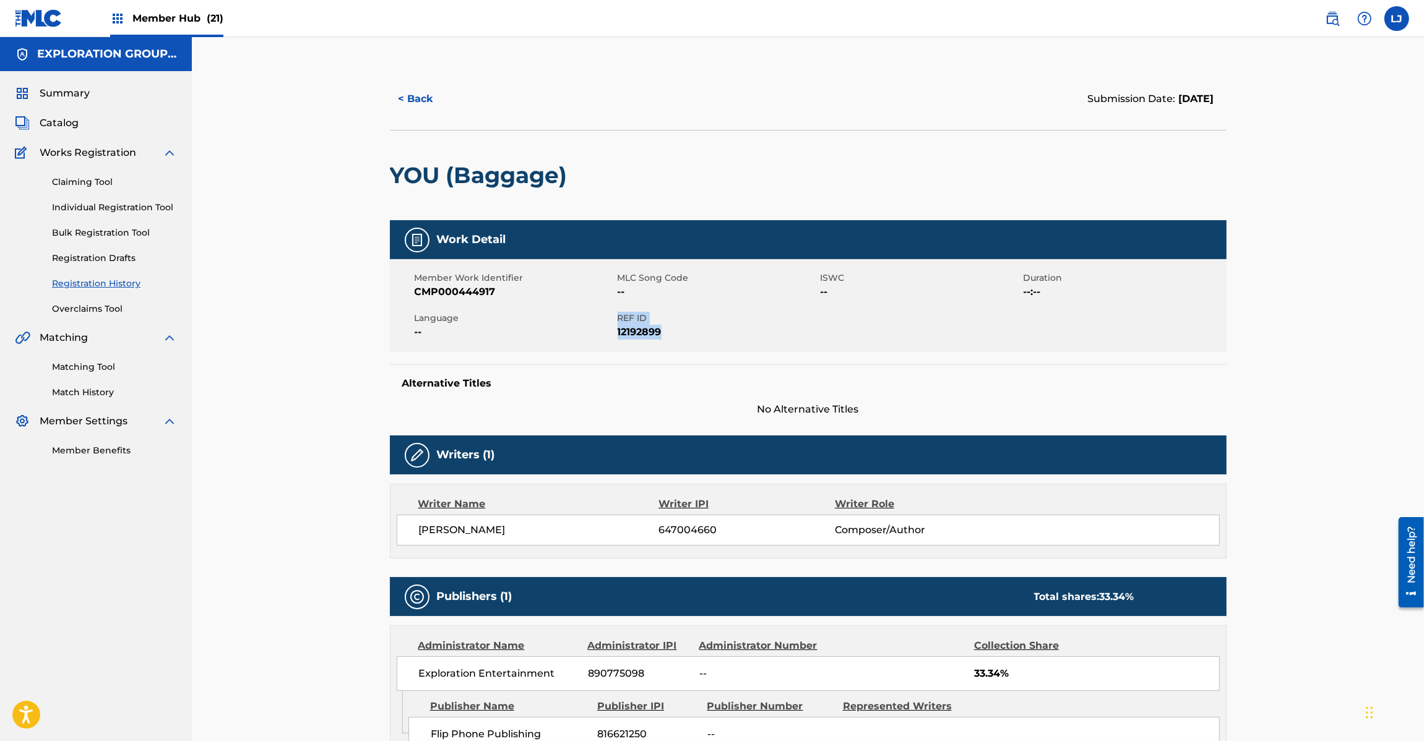
drag, startPoint x: 676, startPoint y: 325, endPoint x: 620, endPoint y: 319, distance: 56.7
click at [620, 319] on div "REF ID 12192899" at bounding box center [718, 326] width 203 height 28
copy div "REF ID 12192899"
click at [60, 127] on span "Catalog" at bounding box center [59, 123] width 39 height 15
